Goal: Find specific page/section: Find specific page/section

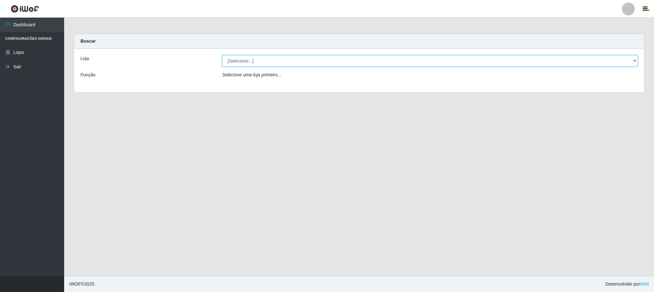
click at [258, 61] on select "[Selecione...] Iskisita Atakado - Centro de Distribuição" at bounding box center [429, 60] width 415 height 11
select select "425"
click at [222, 55] on select "[Selecione...] Iskisita Atakado - Centro de Distribuição" at bounding box center [429, 60] width 415 height 11
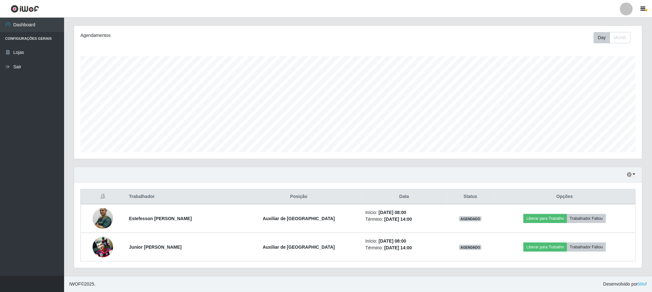
scroll to position [79, 0]
